Goal: Information Seeking & Learning: Learn about a topic

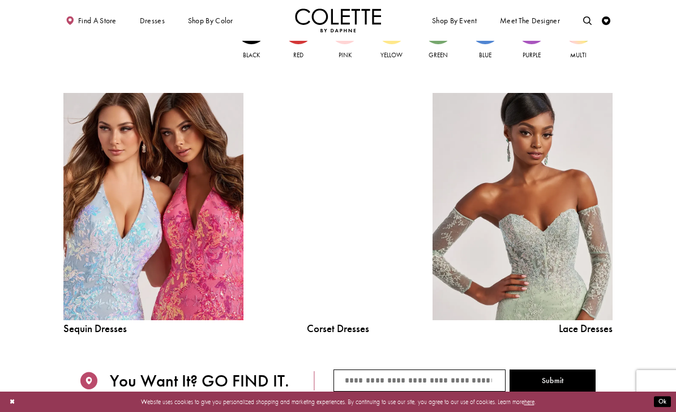
scroll to position [895, 0]
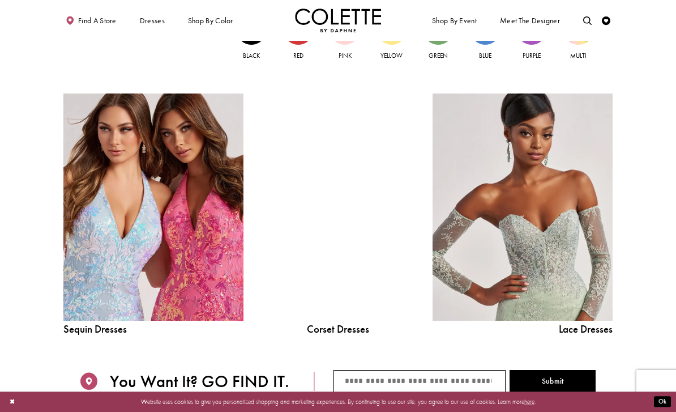
click at [0, 0] on span "PROM DRESSES" at bounding box center [0, 0] width 0 height 0
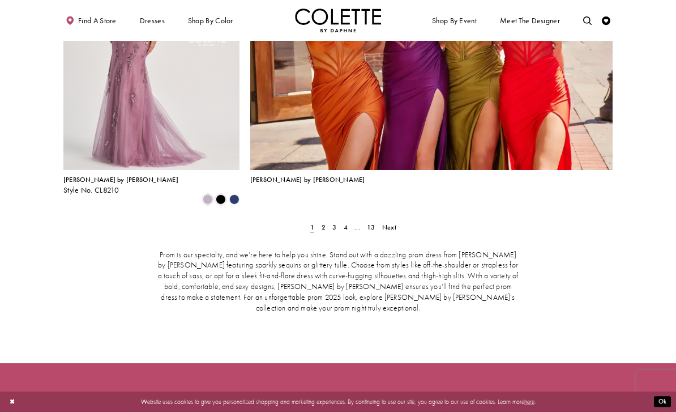
scroll to position [1943, 0]
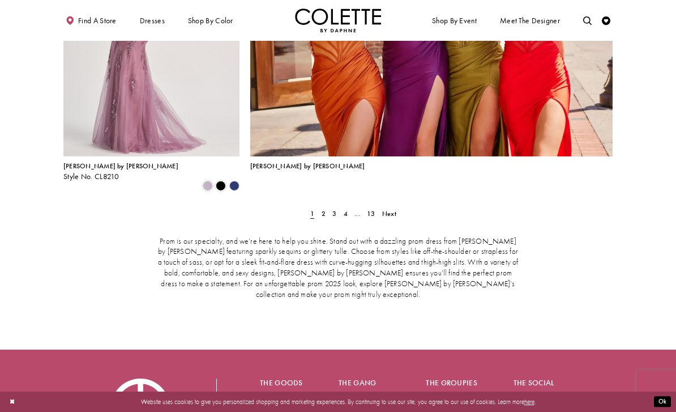
click at [324, 209] on span "2" at bounding box center [324, 213] width 4 height 9
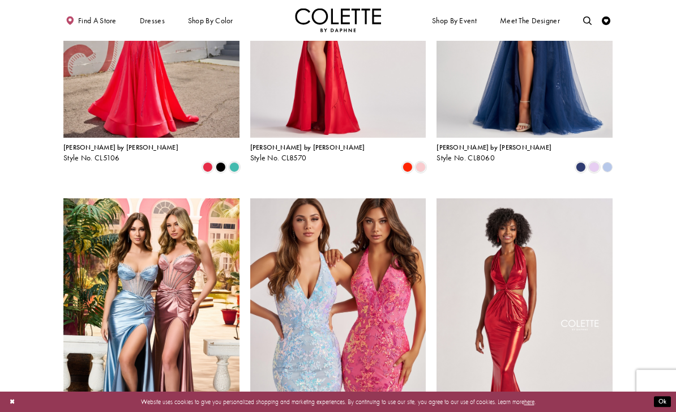
scroll to position [375, 0]
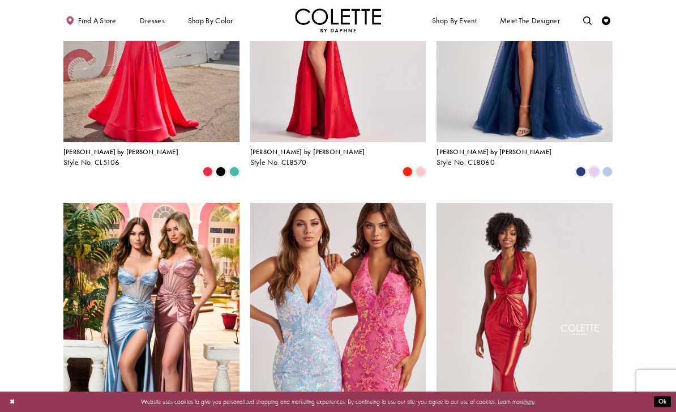
click at [484, 155] on span "[PERSON_NAME] by [PERSON_NAME]" at bounding box center [494, 151] width 115 height 9
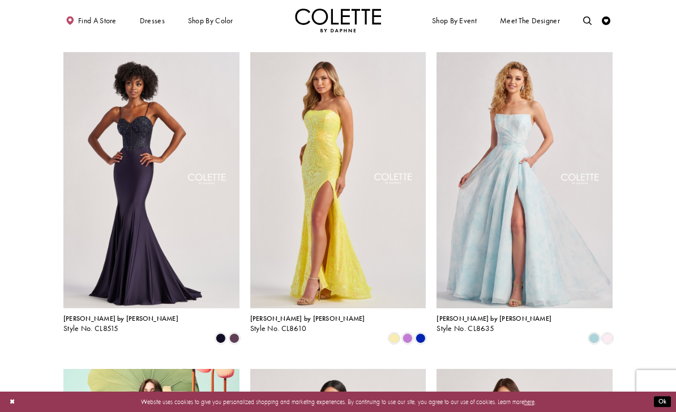
scroll to position [831, 0]
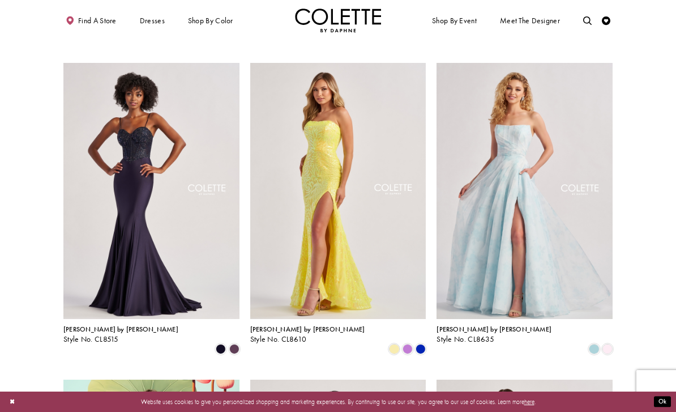
click at [634, 115] on section at bounding box center [338, 261] width 676 height 1701
click at [469, 325] on span "[PERSON_NAME] by [PERSON_NAME]" at bounding box center [494, 329] width 115 height 9
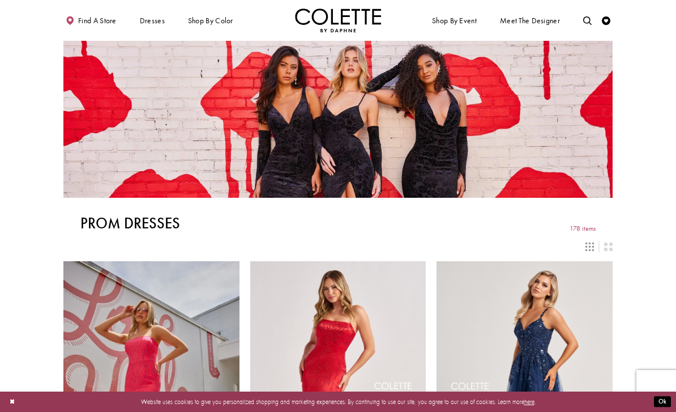
scroll to position [868, 0]
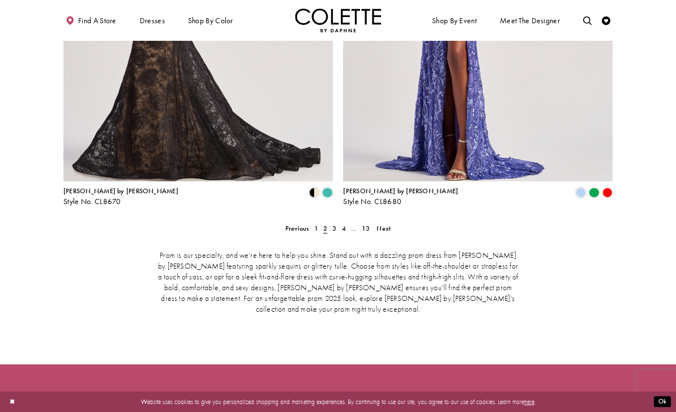
click at [339, 222] on link "4" at bounding box center [343, 228] width 9 height 12
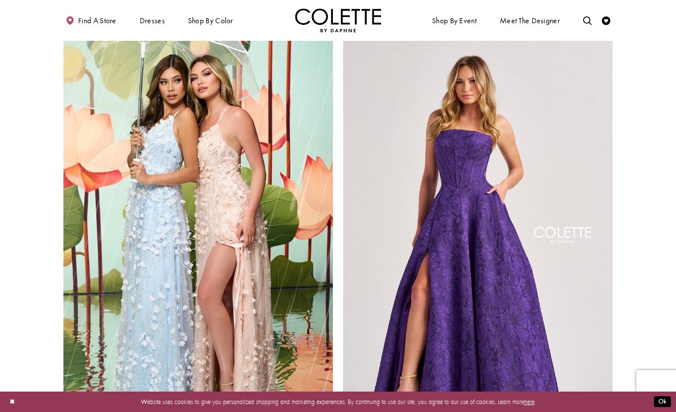
scroll to position [1498, 0]
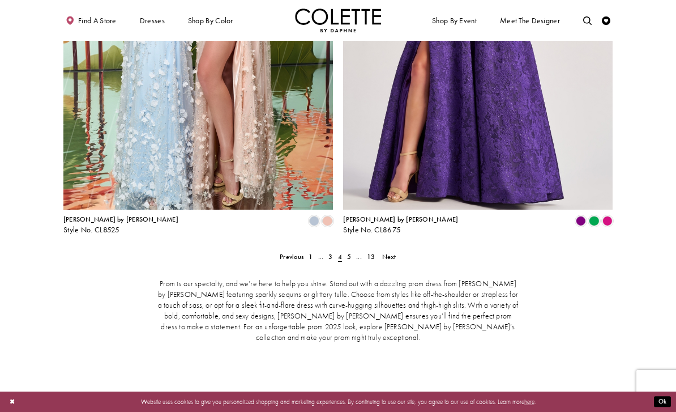
click at [348, 252] on span "5" at bounding box center [349, 256] width 4 height 9
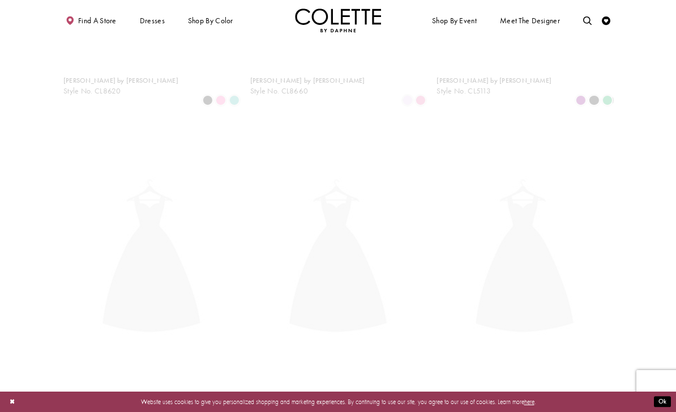
scroll to position [220, 0]
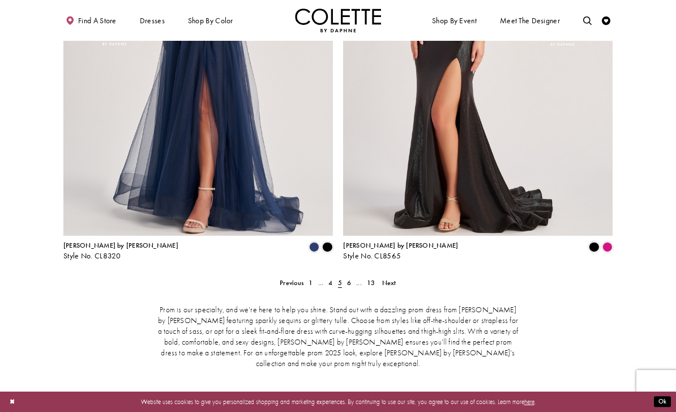
click at [350, 278] on span "6" at bounding box center [349, 282] width 4 height 9
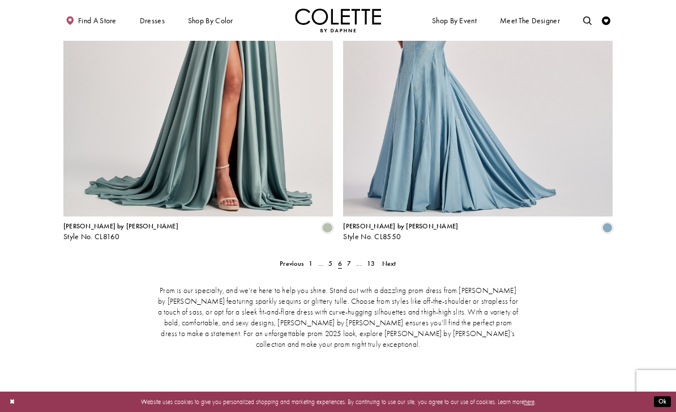
scroll to position [1712, 0]
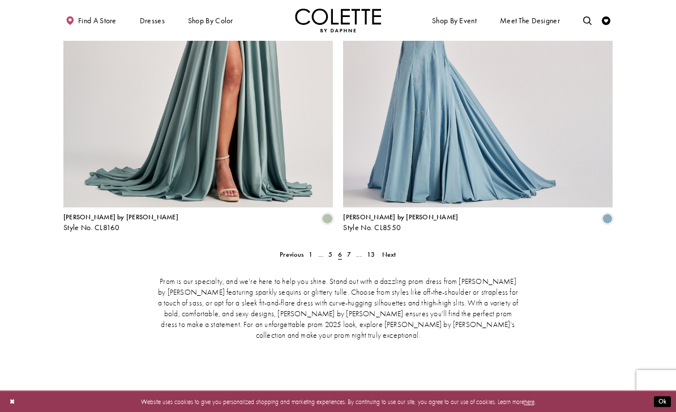
click at [348, 250] on span "7" at bounding box center [349, 254] width 4 height 9
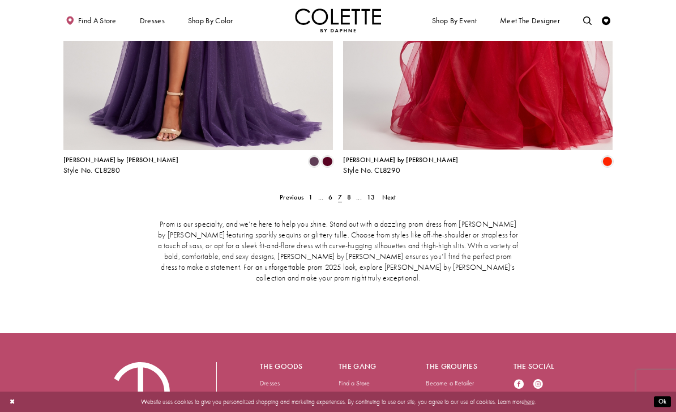
scroll to position [1773, 0]
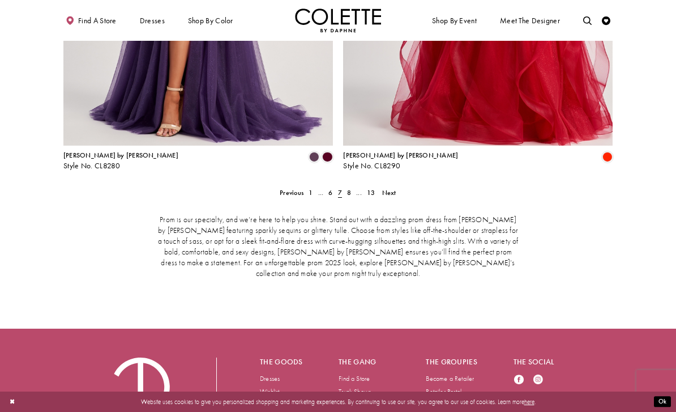
click at [352, 186] on link "8" at bounding box center [348, 192] width 9 height 12
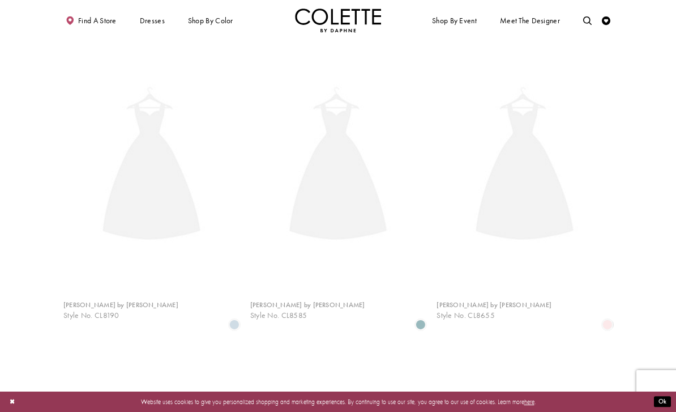
scroll to position [220, 0]
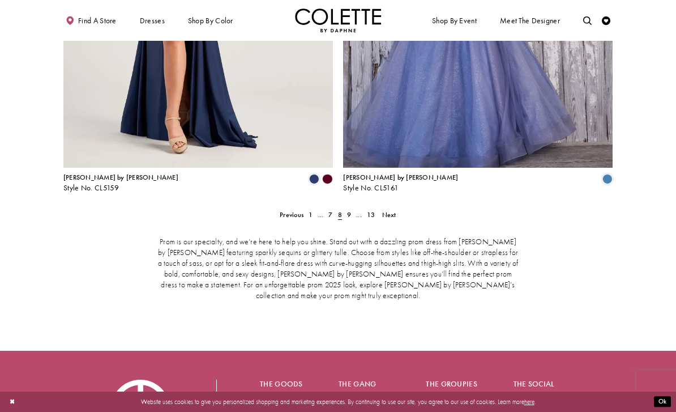
click at [353, 208] on link "9" at bounding box center [348, 214] width 9 height 12
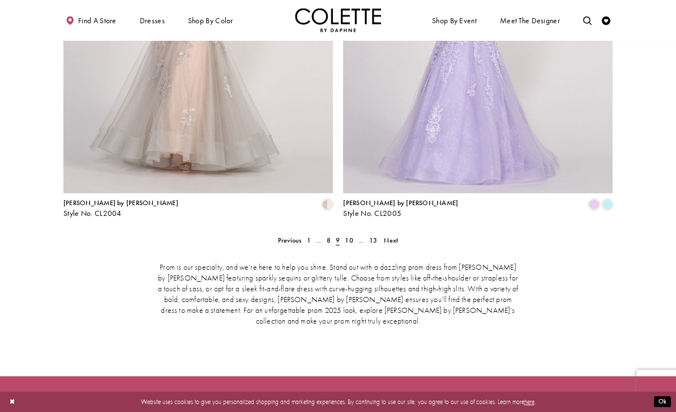
scroll to position [1724, 0]
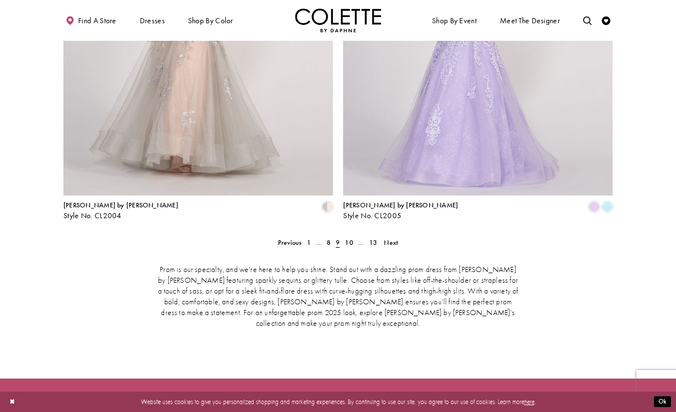
click at [351, 238] on span "10" at bounding box center [349, 242] width 8 height 9
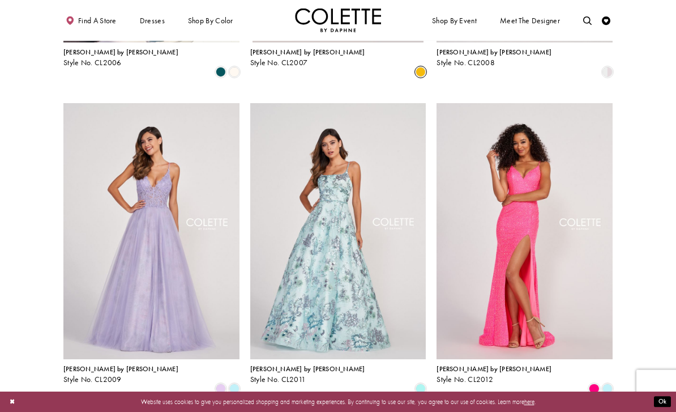
scroll to position [475, 0]
click at [366, 289] on img "Visit Colette by Daphne Style No. CL2011 Page" at bounding box center [338, 231] width 176 height 256
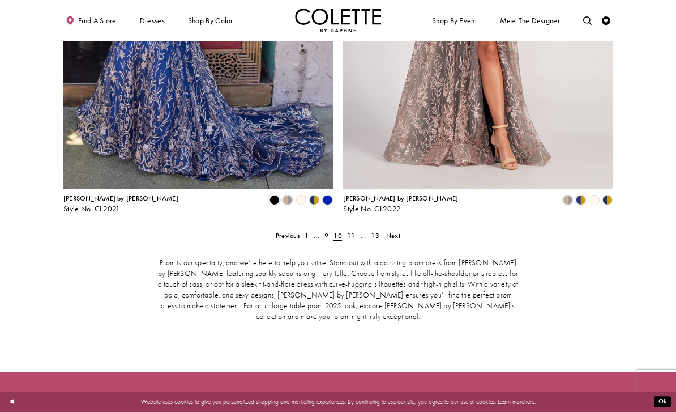
scroll to position [1745, 0]
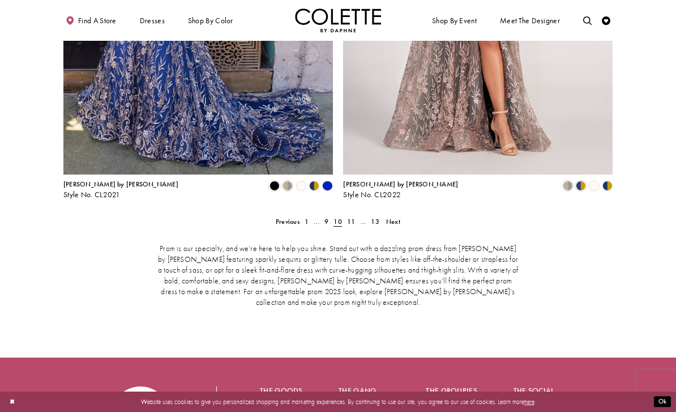
click at [355, 225] on div "Prom is our specialty, and we’re here to help you shine. Stand out with a dazzl…" at bounding box center [337, 275] width 549 height 100
click at [355, 217] on span "11" at bounding box center [351, 221] width 8 height 9
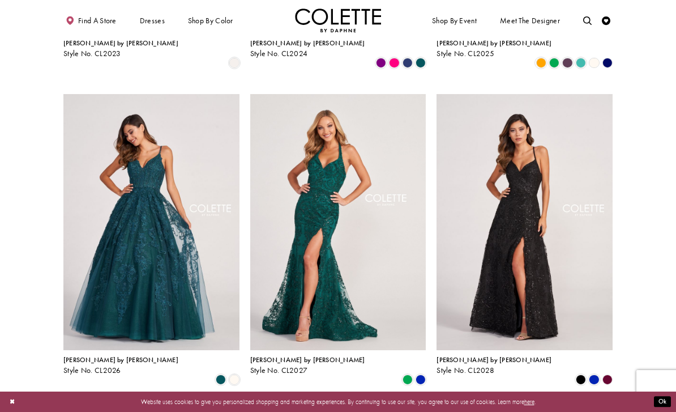
scroll to position [484, 0]
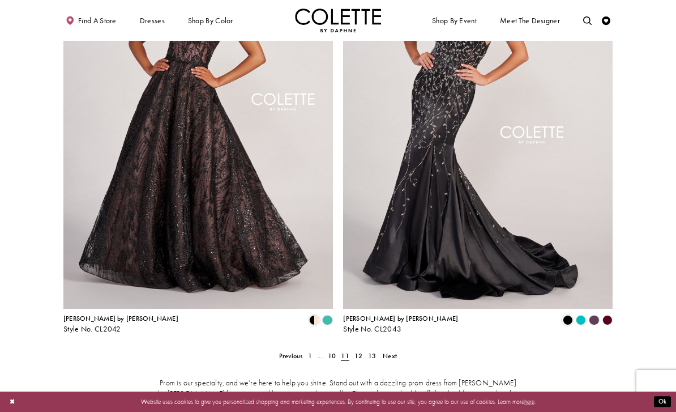
click at [358, 351] on span "12" at bounding box center [359, 355] width 8 height 9
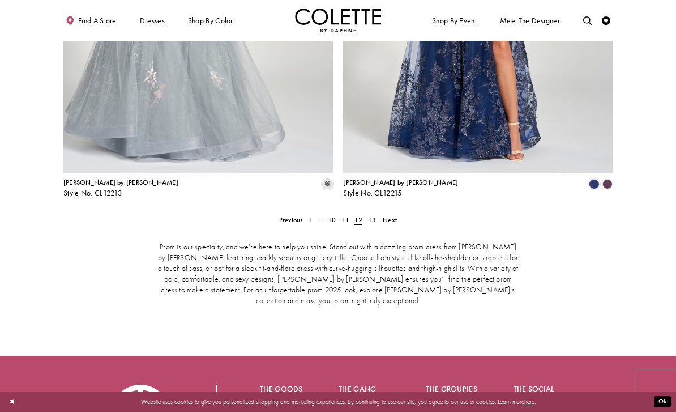
scroll to position [1750, 0]
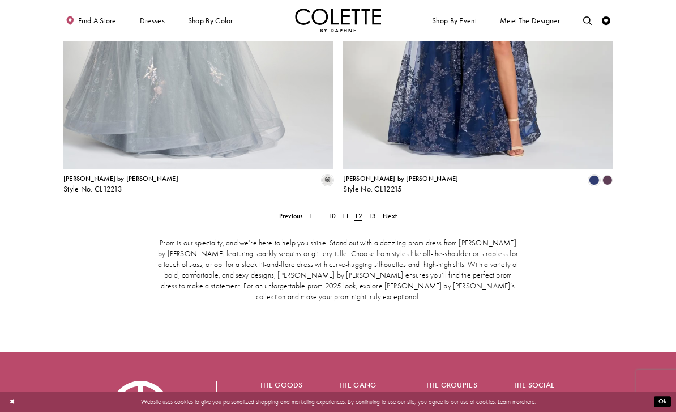
click at [375, 220] on div "Prom is our specialty, and we’re here to help you shine. Stand out with a dazzl…" at bounding box center [337, 270] width 549 height 100
click at [371, 211] on span "13" at bounding box center [372, 215] width 8 height 9
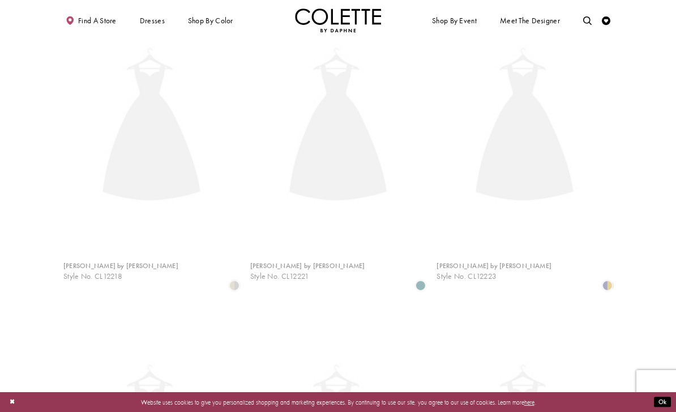
scroll to position [220, 0]
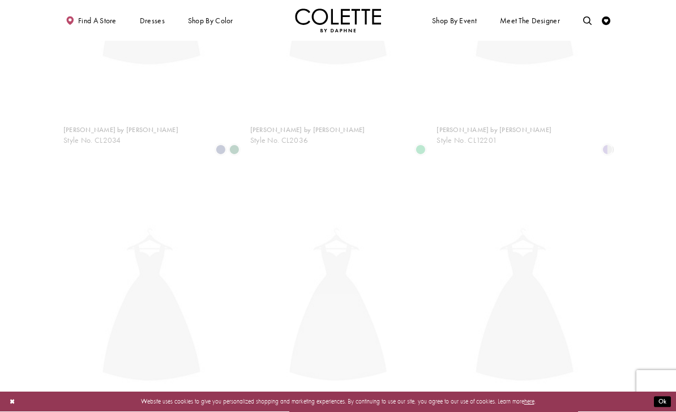
scroll to position [220, 0]
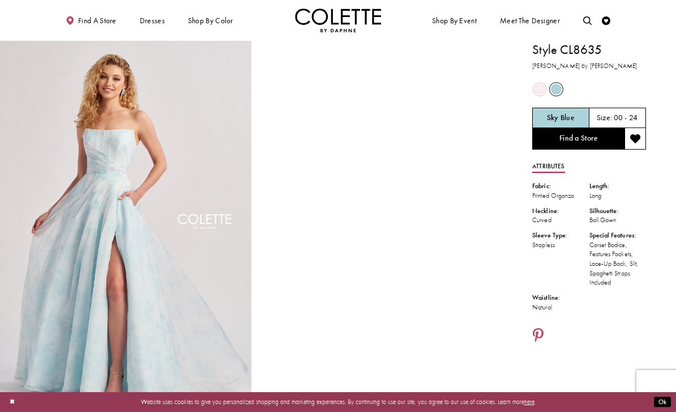
click at [544, 91] on span "Product color controls state depends on size chosen" at bounding box center [540, 89] width 11 height 11
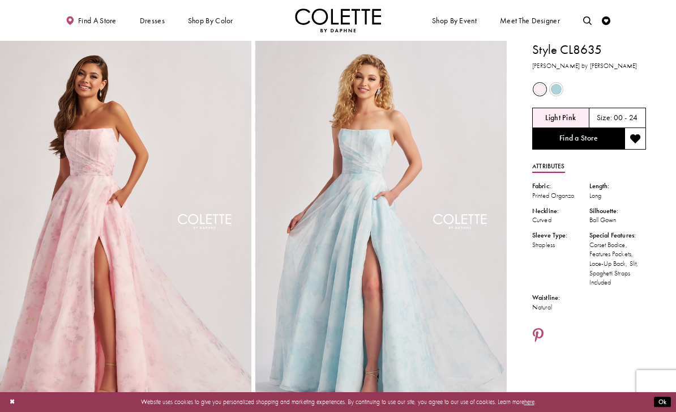
click at [560, 88] on span "Product color controls state depends on size chosen" at bounding box center [556, 89] width 11 height 11
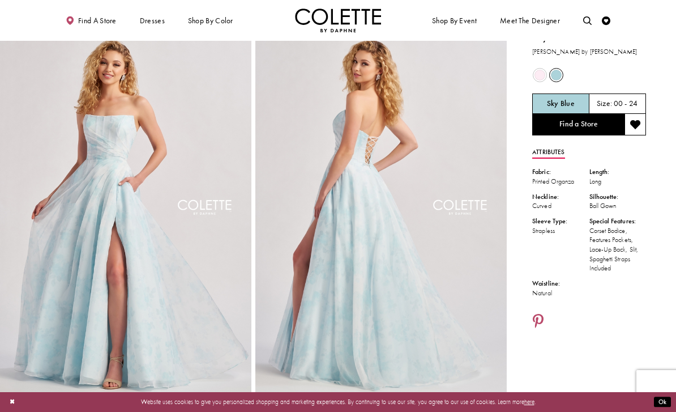
scroll to position [15, 0]
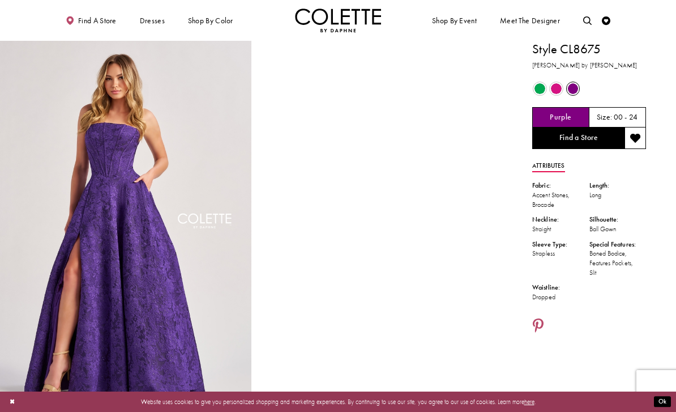
scroll to position [28, 0]
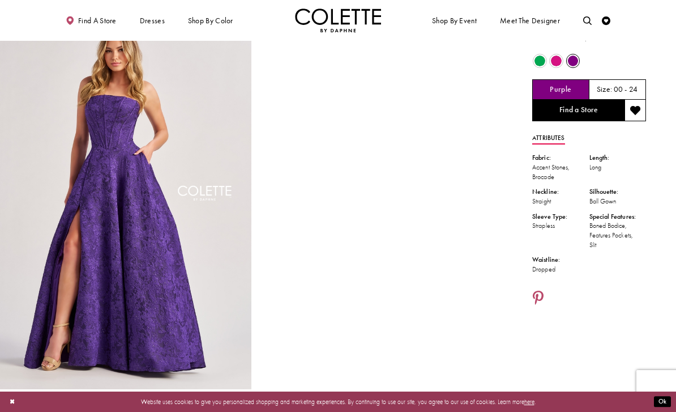
click at [545, 61] on span "Product color controls state depends on size chosen" at bounding box center [540, 61] width 11 height 11
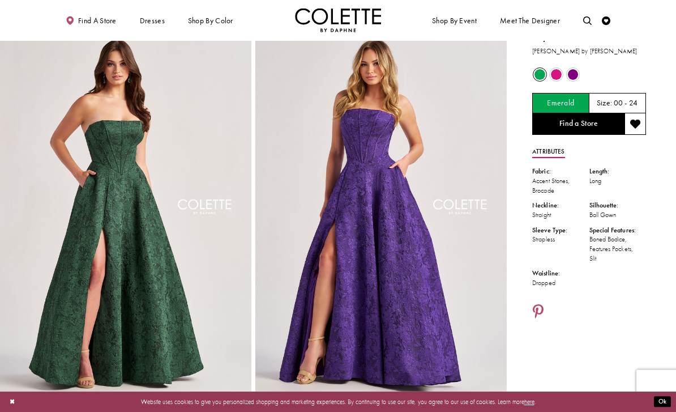
scroll to position [0, 0]
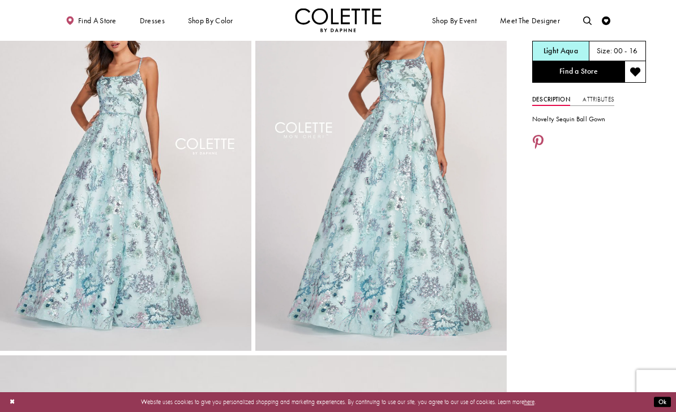
scroll to position [50, 0]
